Goal: Transaction & Acquisition: Purchase product/service

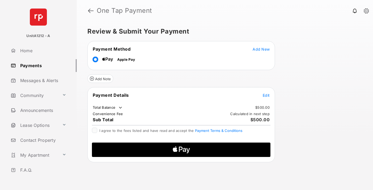
click at [261, 49] on span "Add New" at bounding box center [260, 49] width 17 height 5
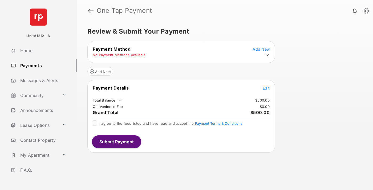
click at [267, 55] on icon at bounding box center [267, 55] width 5 height 5
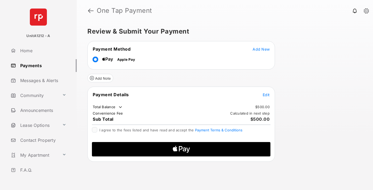
click at [266, 94] on span "Edit" at bounding box center [265, 94] width 7 height 5
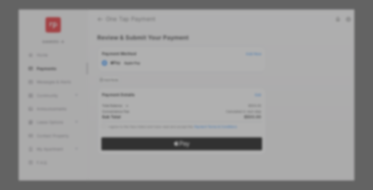
click at [176, 97] on div "Other Amount" at bounding box center [176, 98] width 86 height 9
type input "***"
click at [168, 143] on button "Save" at bounding box center [168, 149] width 27 height 13
